Goal: Contribute content: Add original content to the website for others to see

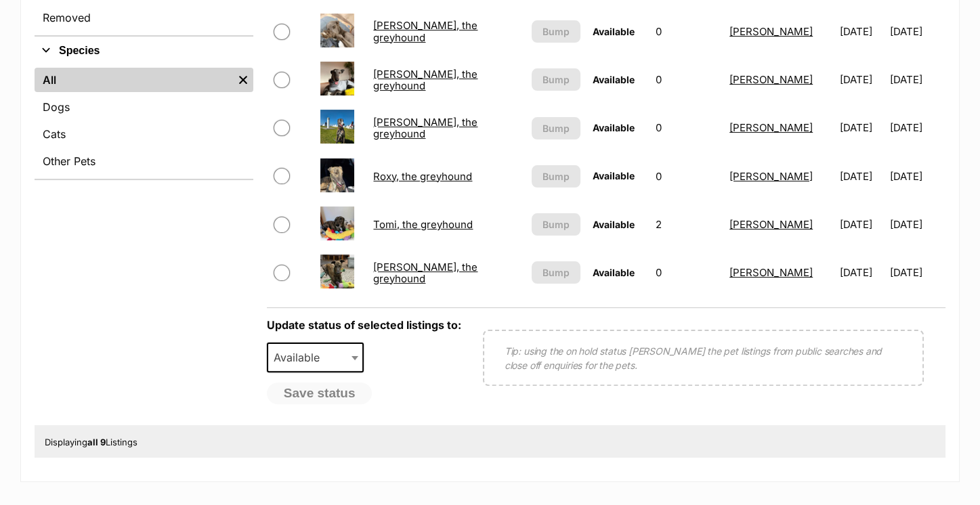
click at [414, 222] on link "Tomi, the greyhound" at bounding box center [423, 224] width 100 height 13
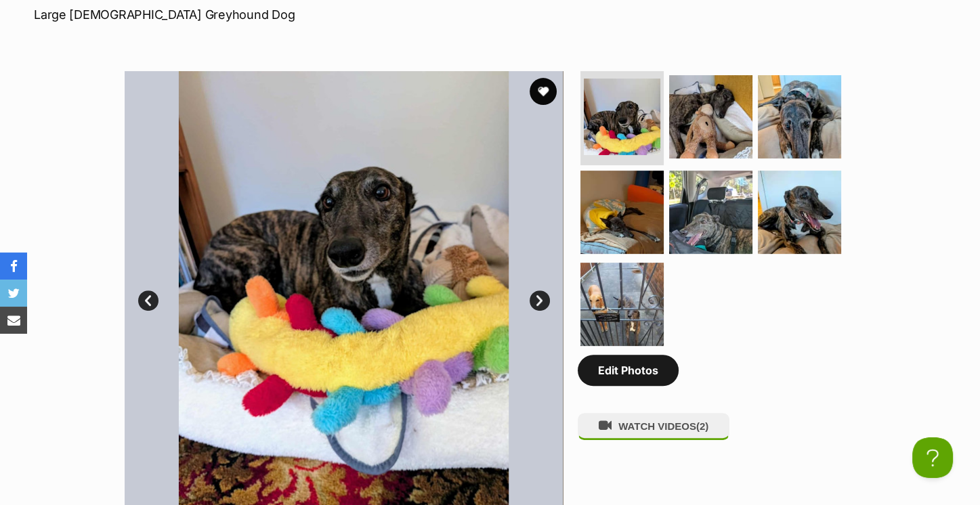
click at [620, 377] on link "Edit Photos" at bounding box center [628, 370] width 101 height 31
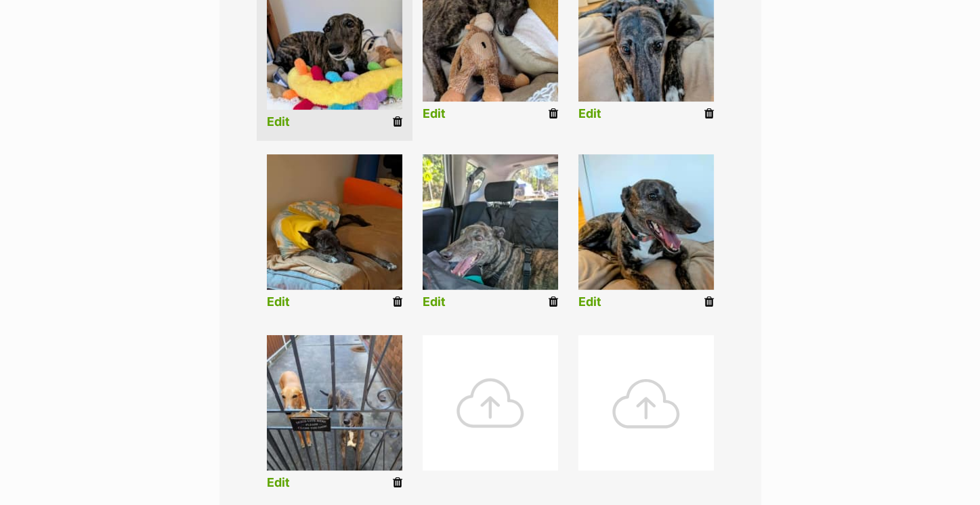
click at [521, 404] on div at bounding box center [490, 402] width 135 height 135
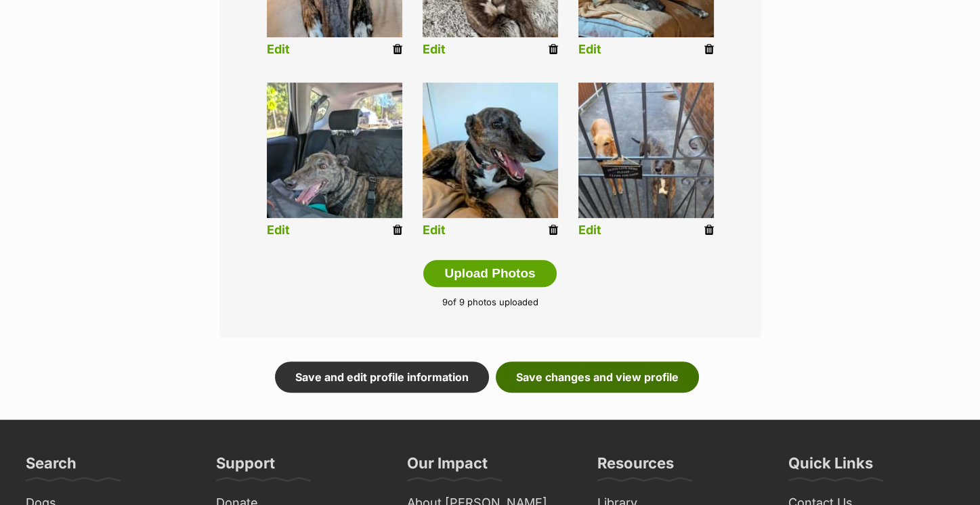
scroll to position [654, 0]
click at [570, 372] on link "Save changes and view profile" at bounding box center [597, 377] width 203 height 31
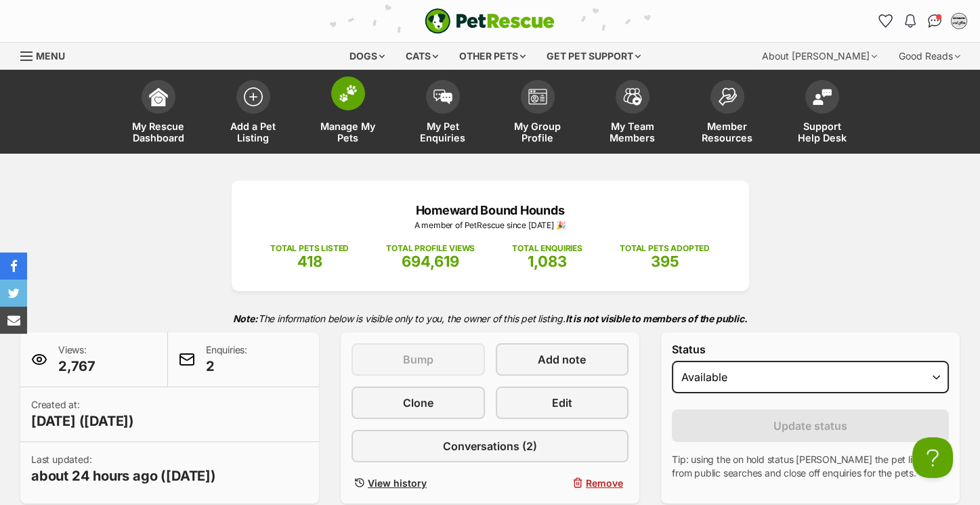
click at [349, 106] on span at bounding box center [348, 94] width 34 height 34
